Goal: Task Accomplishment & Management: Manage account settings

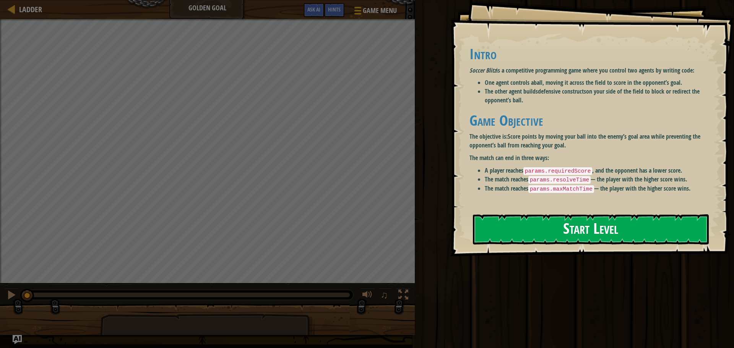
click at [580, 232] on button "Start Level" at bounding box center [591, 230] width 236 height 30
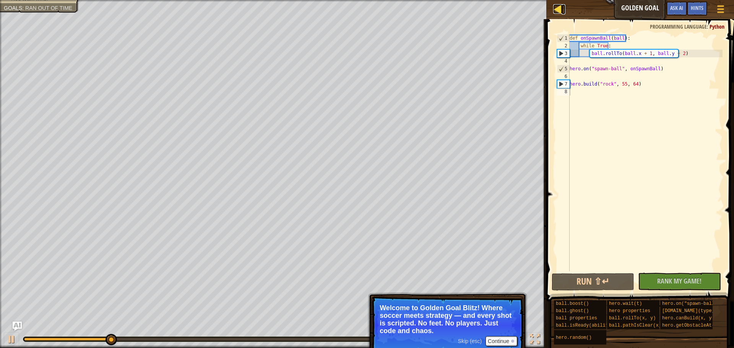
click at [556, 7] on div at bounding box center [558, 9] width 10 height 10
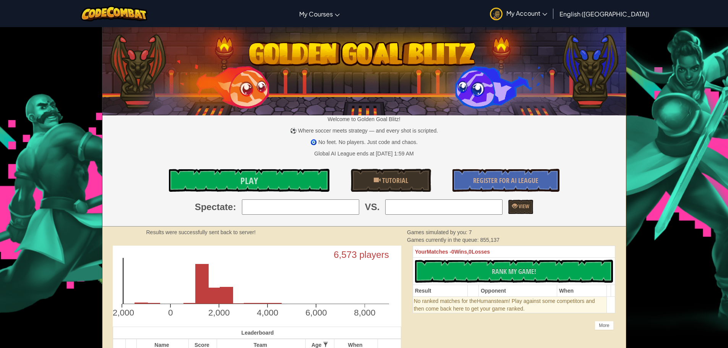
click at [548, 11] on span "My Account" at bounding box center [527, 13] width 41 height 8
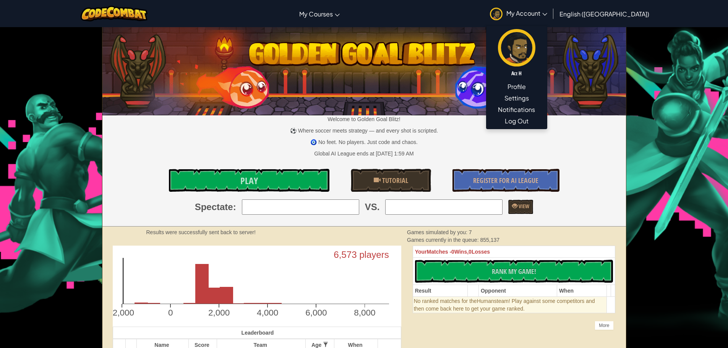
click at [503, 16] on img at bounding box center [496, 14] width 13 height 13
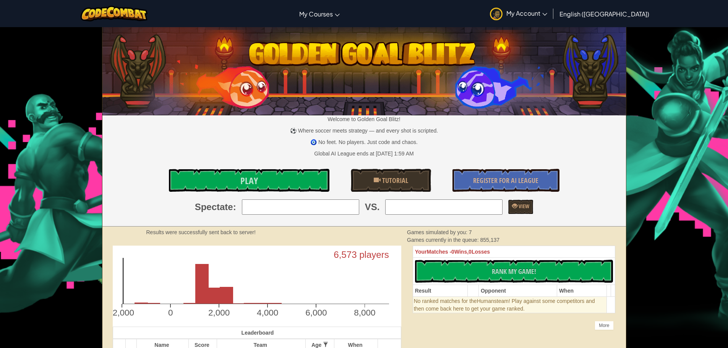
click at [503, 16] on img at bounding box center [496, 14] width 13 height 13
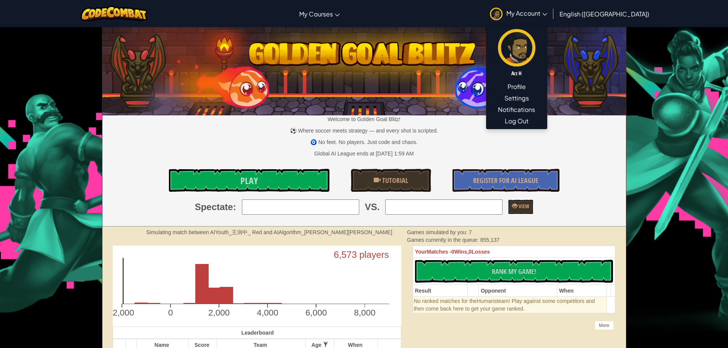
drag, startPoint x: 702, startPoint y: 61, endPoint x: 685, endPoint y: 70, distance: 19.3
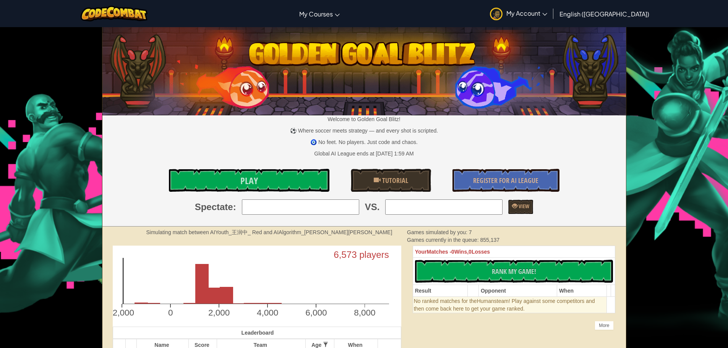
click at [611, 13] on span "English ([GEOGRAPHIC_DATA])" at bounding box center [605, 14] width 90 height 8
